Goal: Information Seeking & Learning: Understand process/instructions

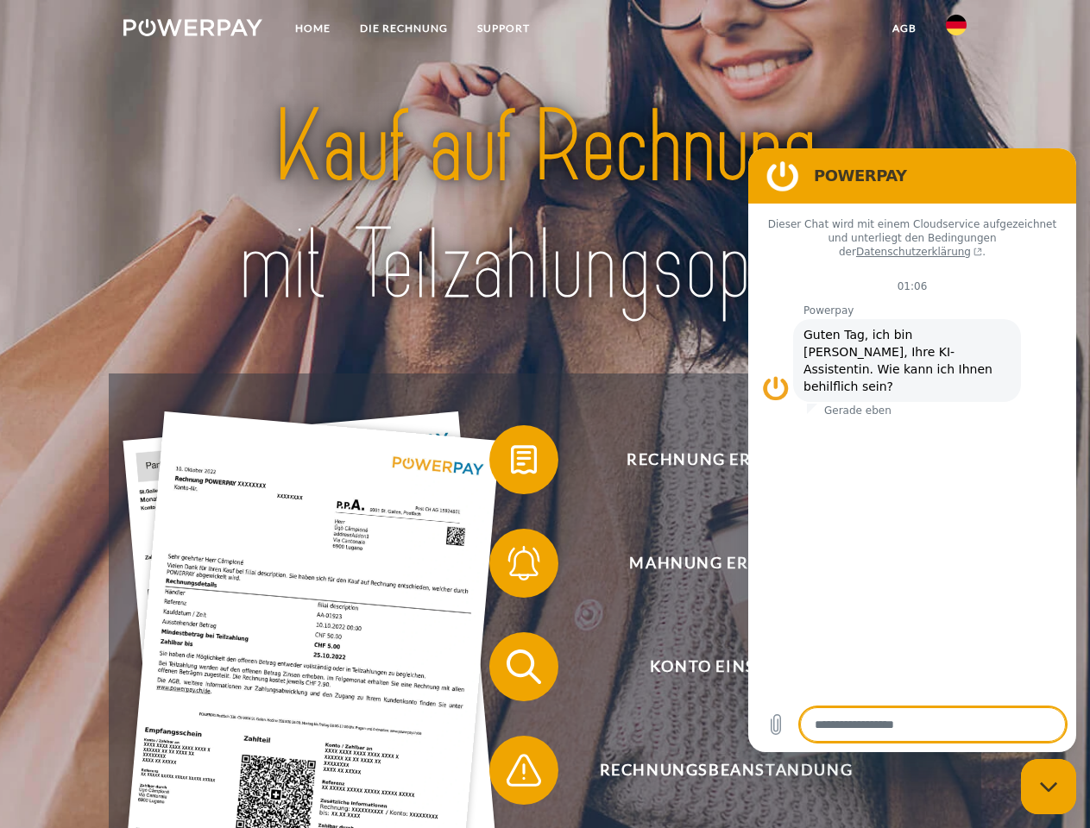
click at [192, 30] on img at bounding box center [192, 27] width 139 height 17
click at [956, 30] on img at bounding box center [956, 25] width 21 height 21
click at [903, 28] on link "agb" at bounding box center [905, 28] width 54 height 31
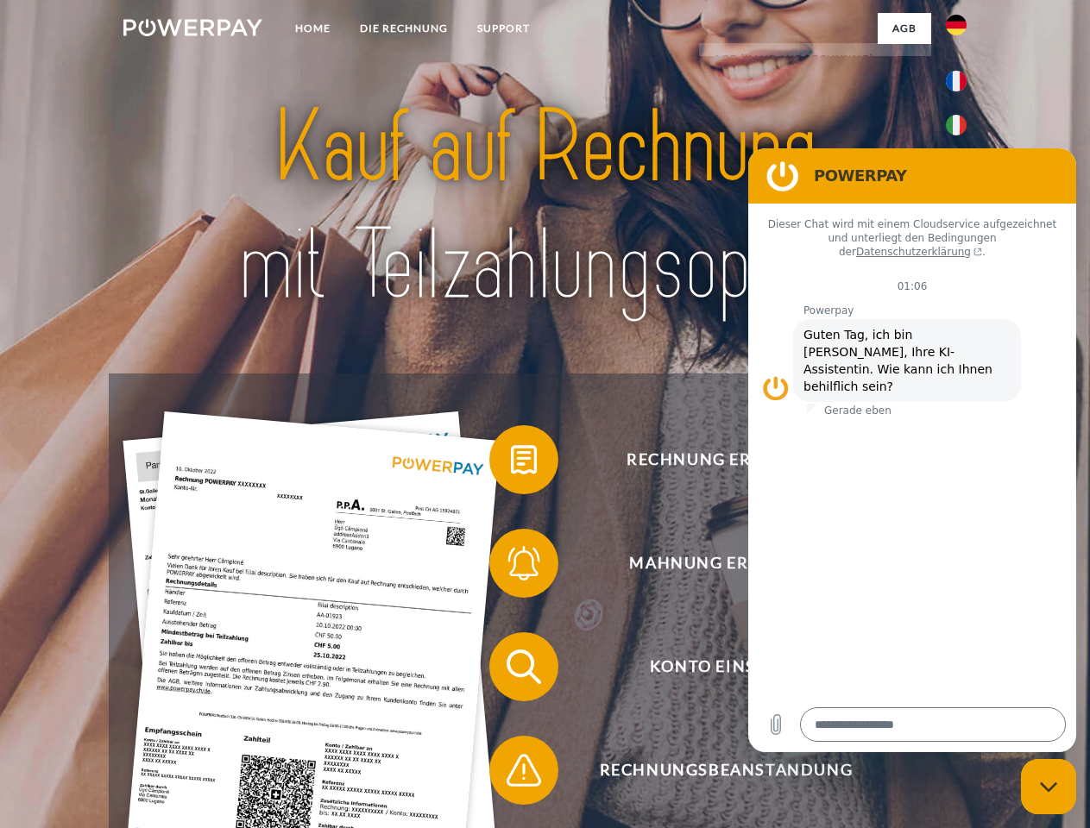
click at [511, 463] on span at bounding box center [498, 460] width 86 height 86
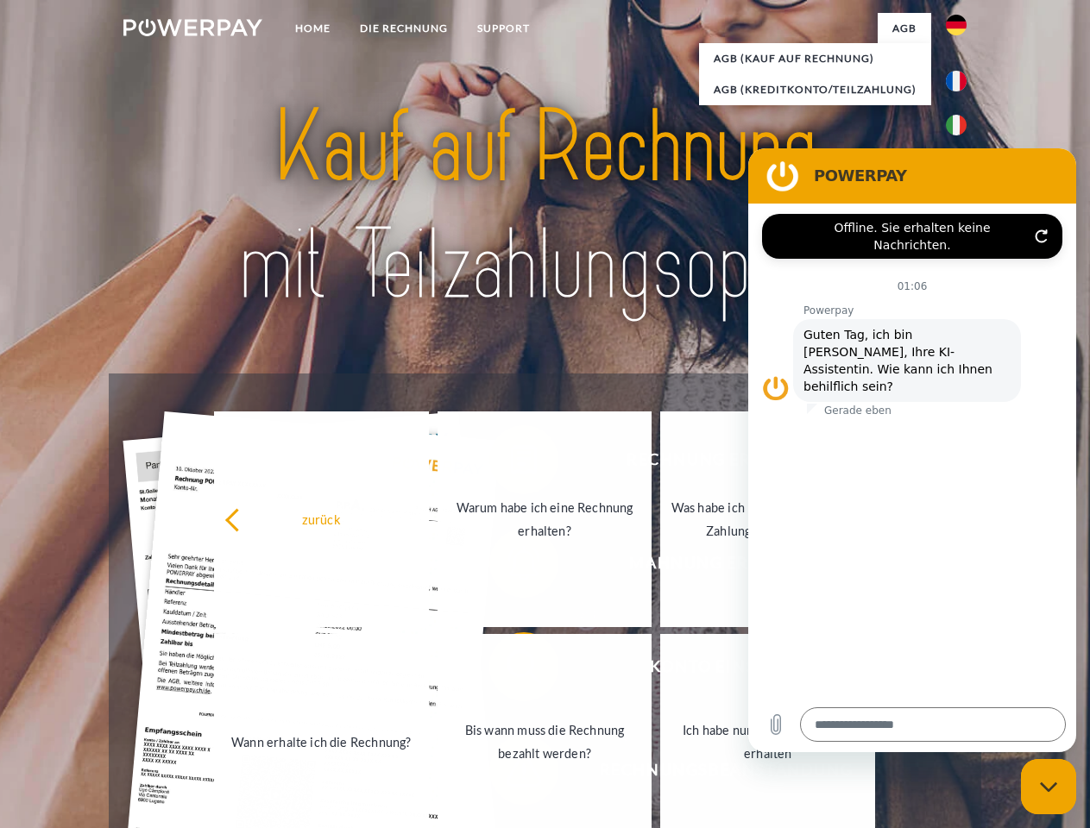
click at [511, 567] on div "Rechnung erhalten? Mahnung erhalten? Konto einsehen" at bounding box center [545, 719] width 872 height 690
click at [511, 670] on link "Bis wann muss die Rechnung bezahlt werden?" at bounding box center [544, 742] width 215 height 216
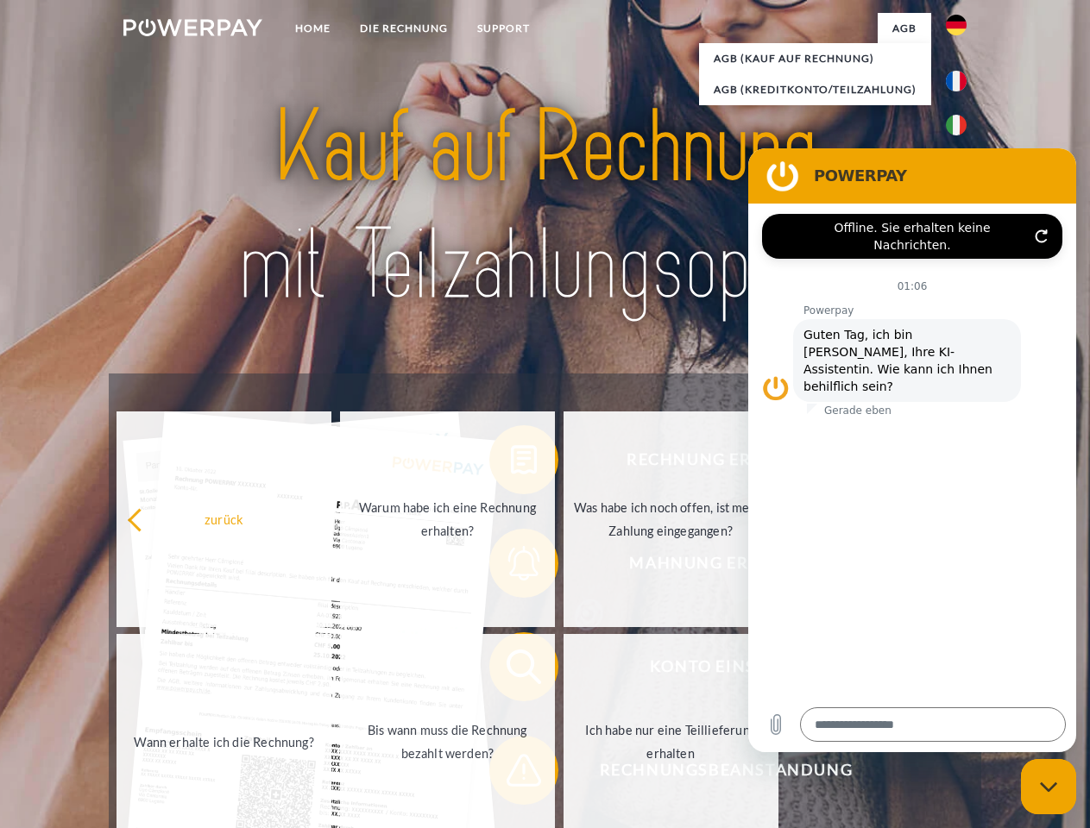
click at [511, 774] on span at bounding box center [498, 770] width 86 height 86
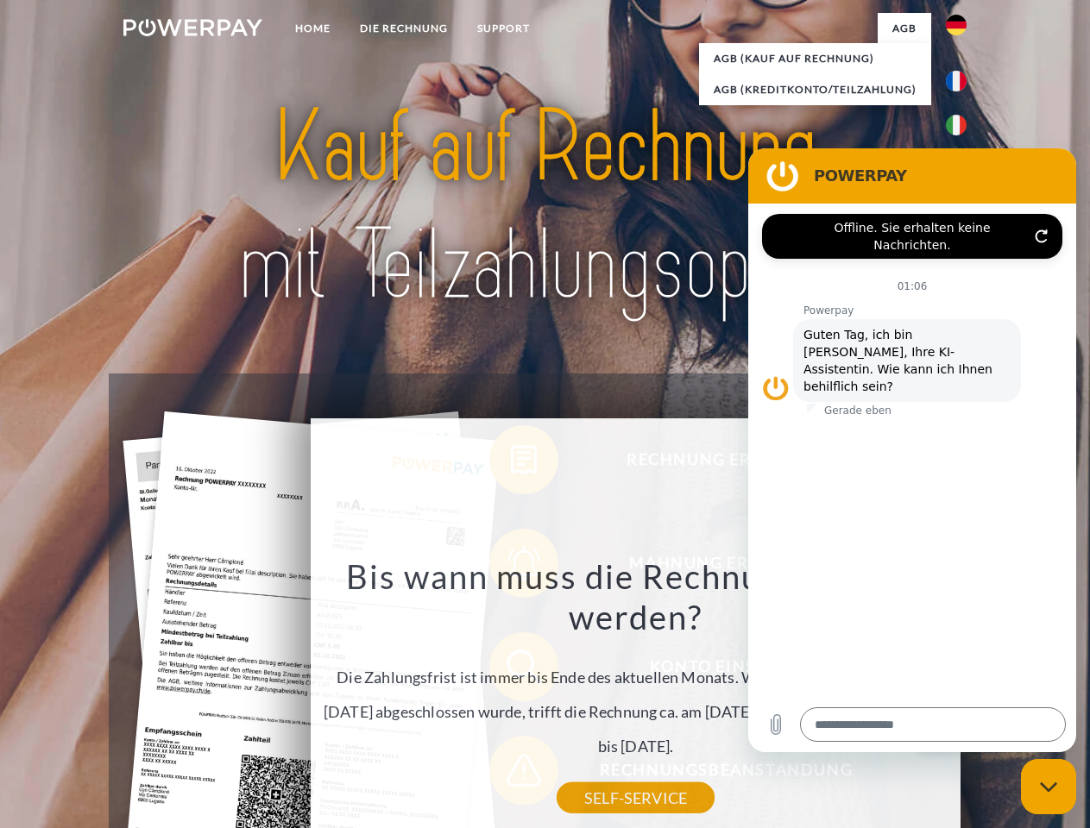
click at [1048, 787] on icon "Messaging-Fenster schließen" at bounding box center [1049, 787] width 18 height 11
type textarea "*"
